Goal: Check status: Check status

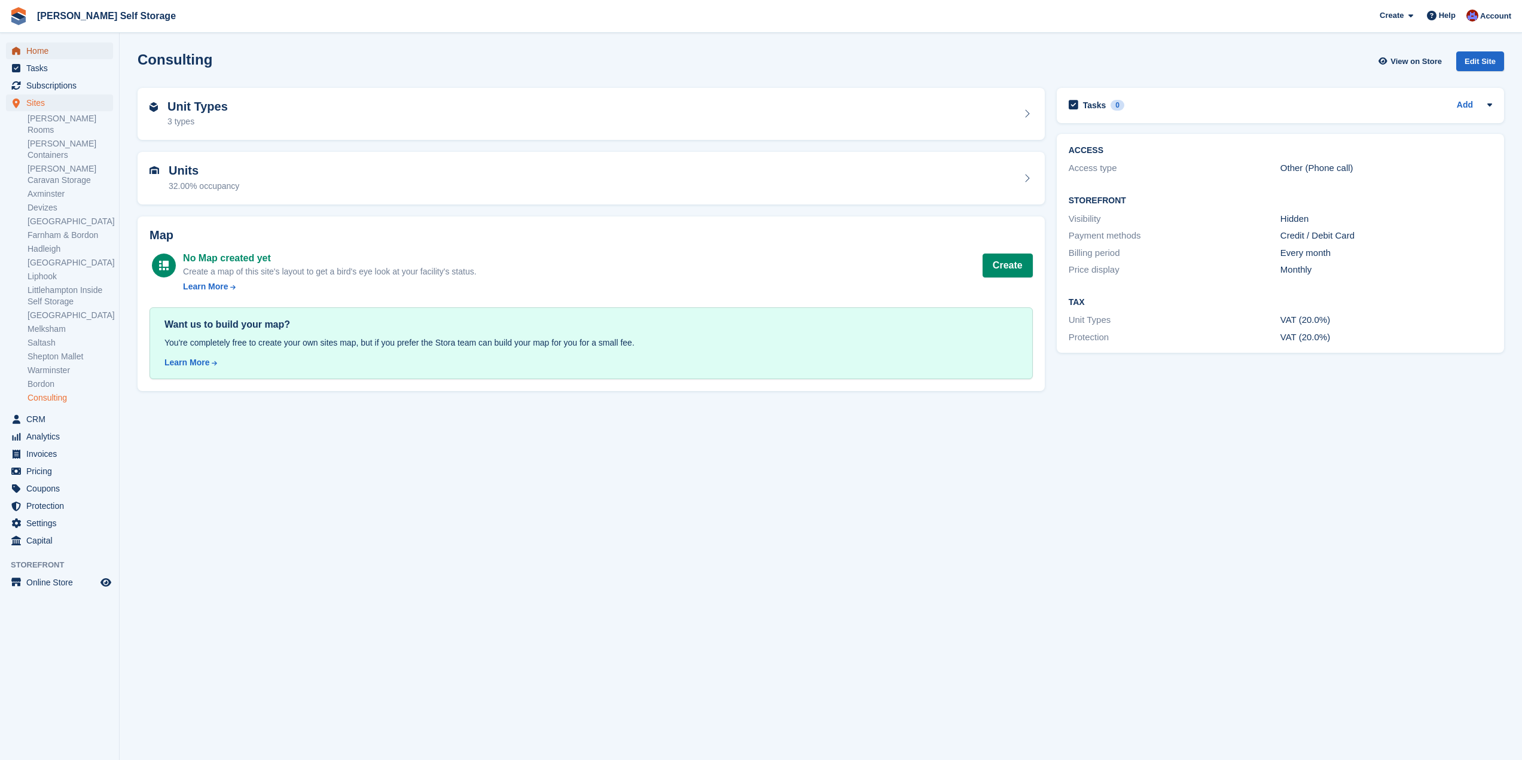
click at [36, 46] on span "Home" at bounding box center [62, 50] width 72 height 17
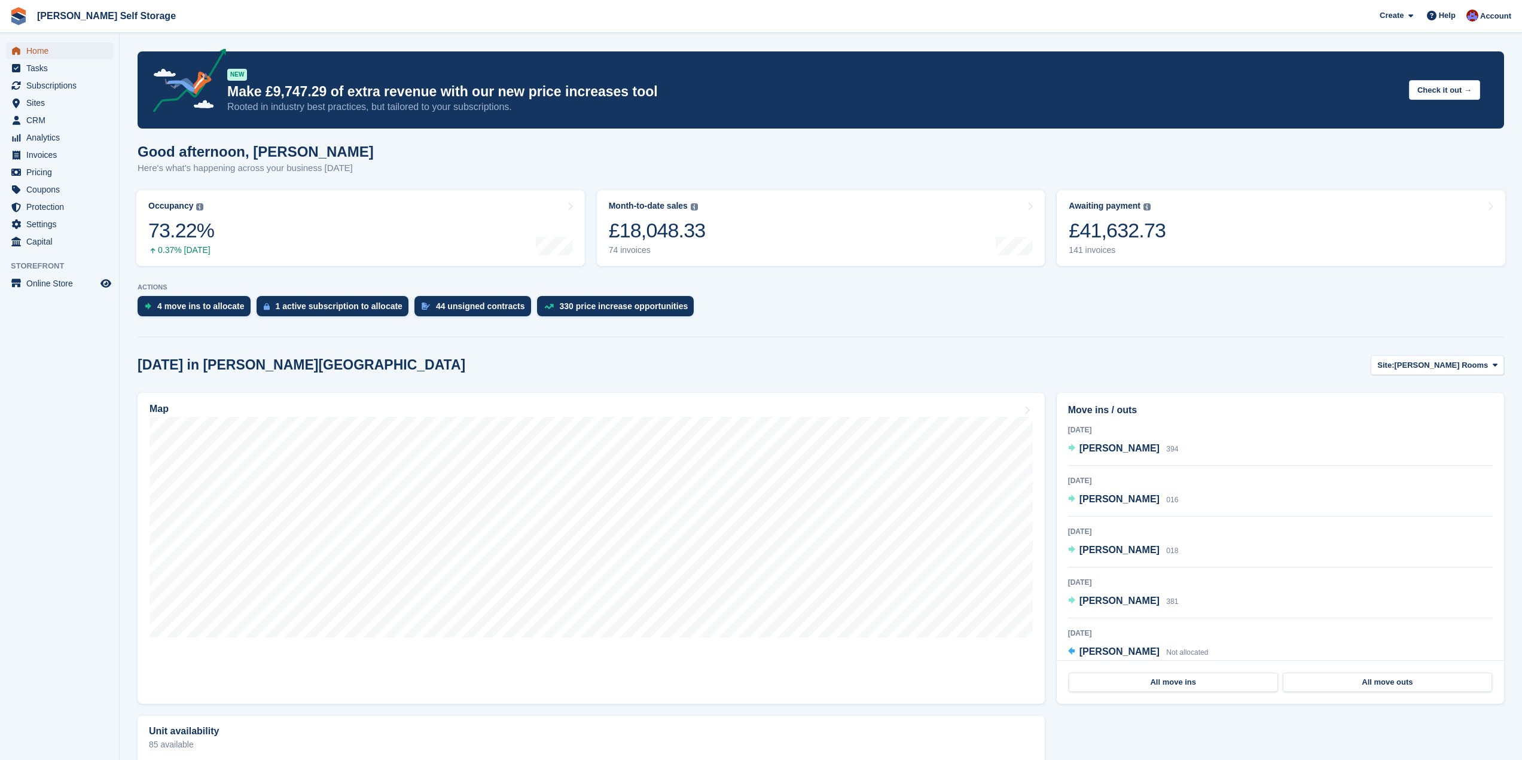
click at [25, 53] on link "Home" at bounding box center [59, 50] width 107 height 17
click at [510, 223] on link "Occupancy The percentage of all currently allocated units in terms of area. Inc…" at bounding box center [360, 228] width 449 height 76
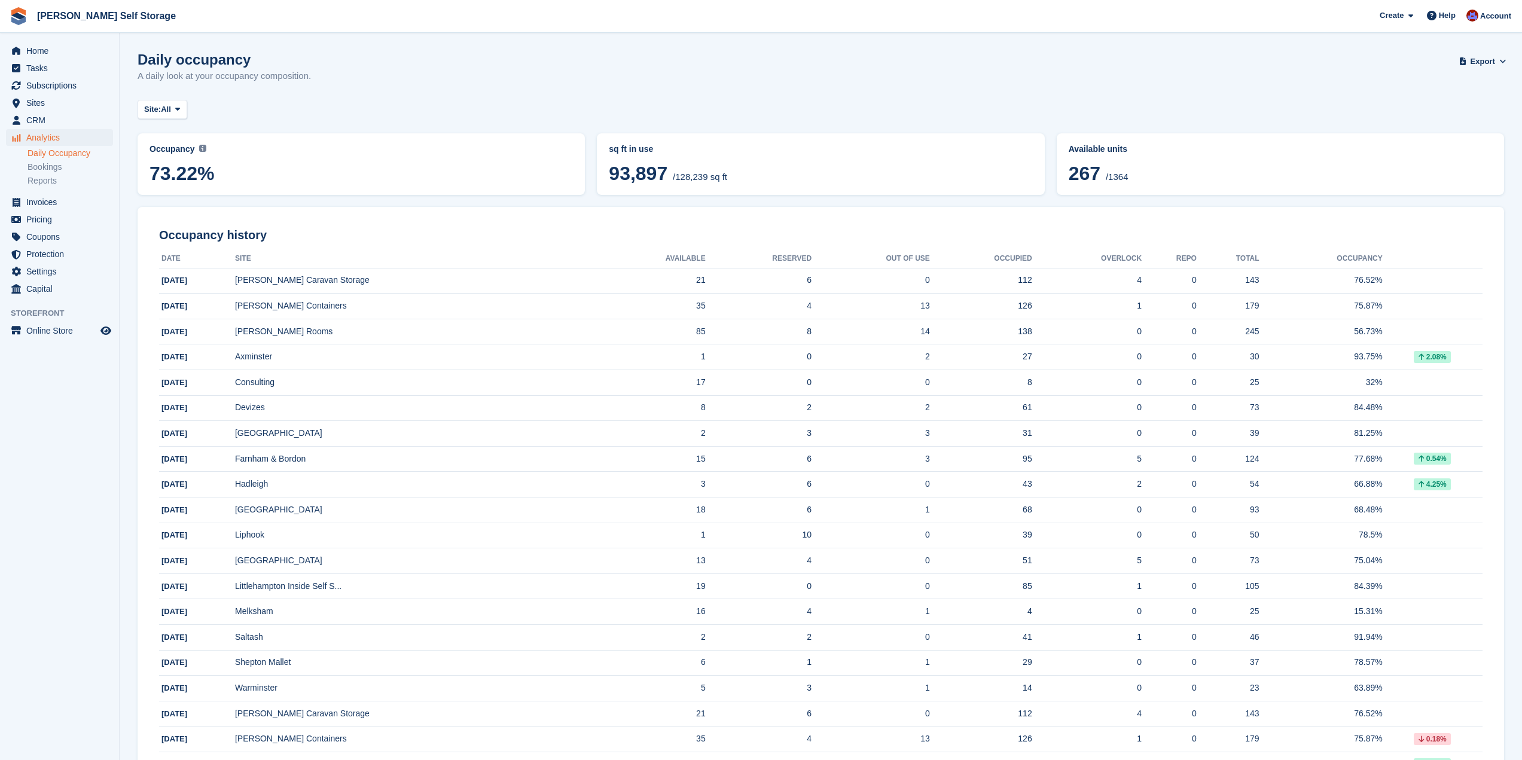
click at [318, 177] on span "73.22%" at bounding box center [361, 174] width 423 height 22
